Goal: Task Accomplishment & Management: Manage account settings

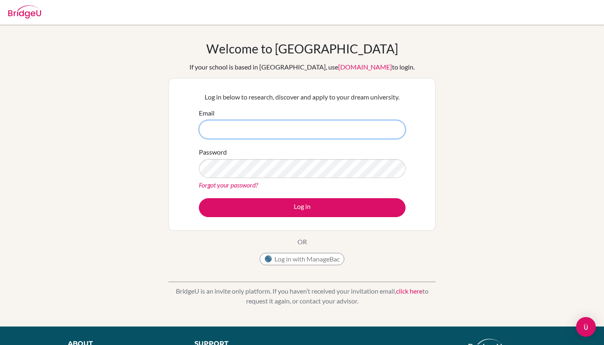
type input "[EMAIL_ADDRESS][DOMAIN_NAME]"
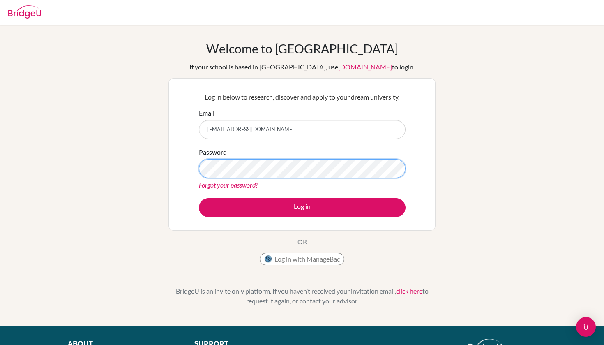
click at [302, 207] on button "Log in" at bounding box center [302, 207] width 207 height 19
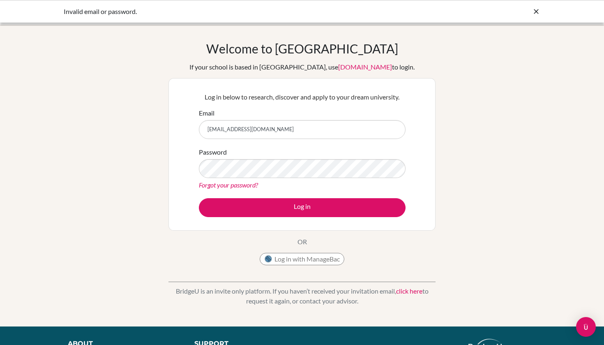
click at [316, 257] on button "Log in with ManageBac" at bounding box center [302, 259] width 85 height 12
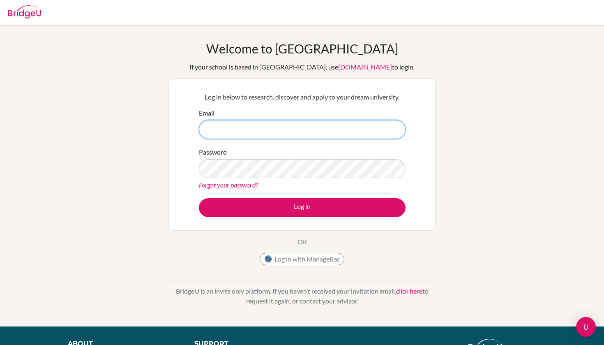
type input "[EMAIL_ADDRESS][DOMAIN_NAME]"
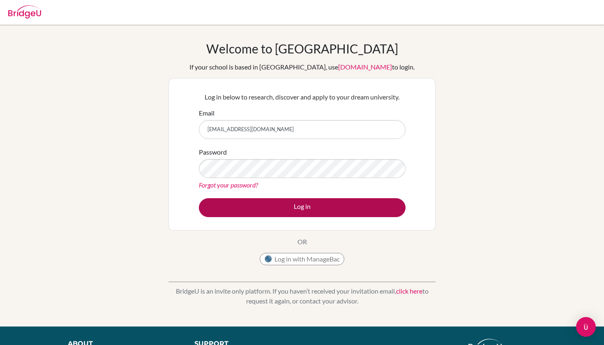
click at [371, 208] on button "Log in" at bounding box center [302, 207] width 207 height 19
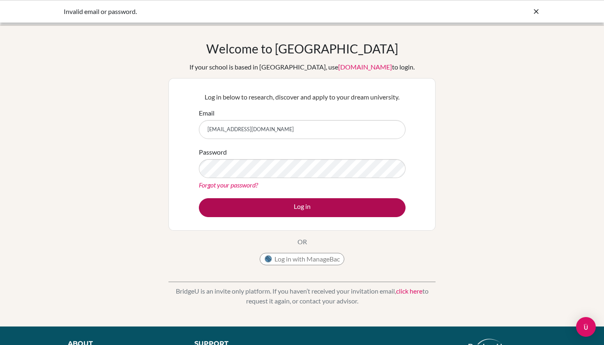
click at [326, 209] on button "Log in" at bounding box center [302, 207] width 207 height 19
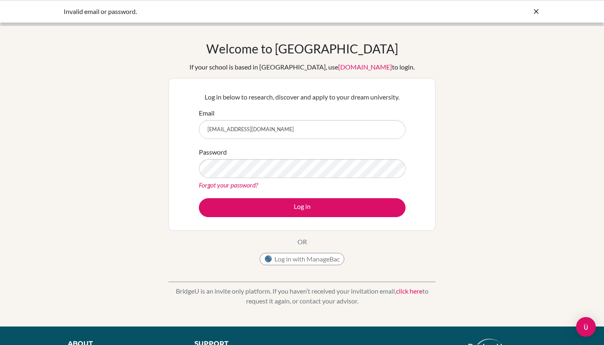
click at [312, 262] on button "Log in with ManageBac" at bounding box center [302, 259] width 85 height 12
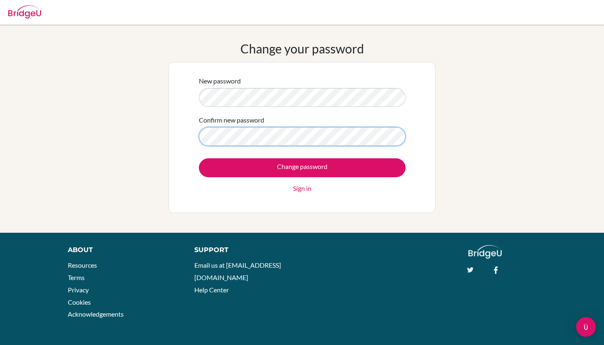
click at [302, 167] on input "Change password" at bounding box center [302, 167] width 207 height 19
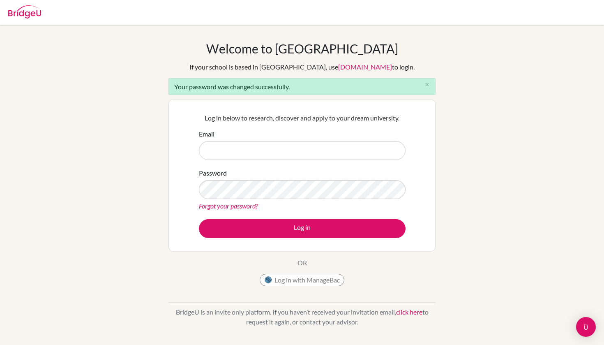
click at [319, 151] on input "Email" at bounding box center [302, 150] width 207 height 19
type input "[EMAIL_ADDRESS][DOMAIN_NAME]"
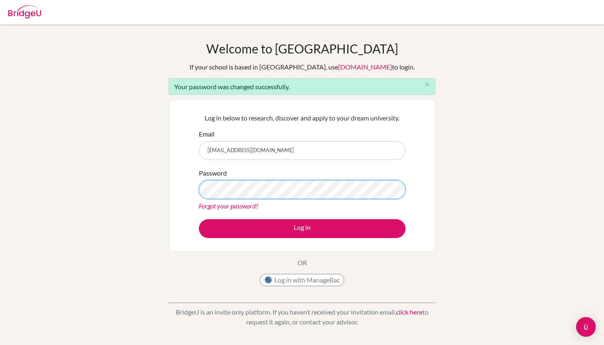
click at [302, 228] on button "Log in" at bounding box center [302, 228] width 207 height 19
